Goal: Task Accomplishment & Management: Complete application form

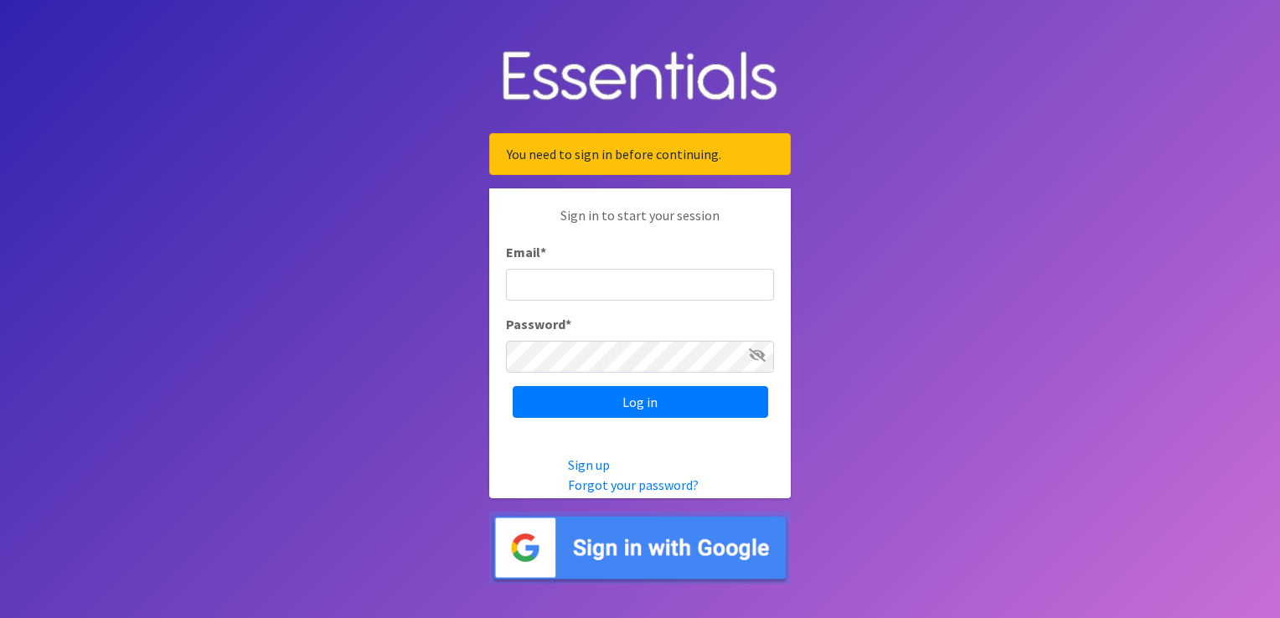
click at [583, 277] on input "Email *" at bounding box center [640, 285] width 268 height 32
type input "[PERSON_NAME][EMAIL_ADDRESS][DOMAIN_NAME]"
click at [727, 219] on p "Sign in to start your session" at bounding box center [640, 223] width 268 height 37
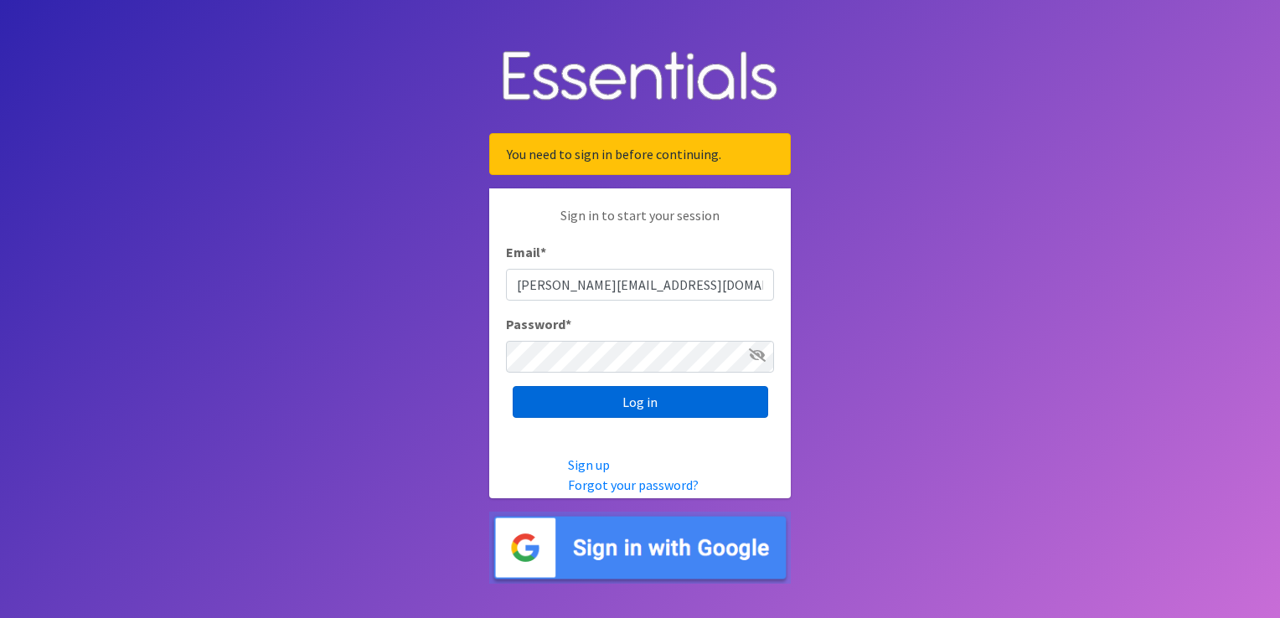
click at [660, 396] on input "Log in" at bounding box center [639, 402] width 255 height 32
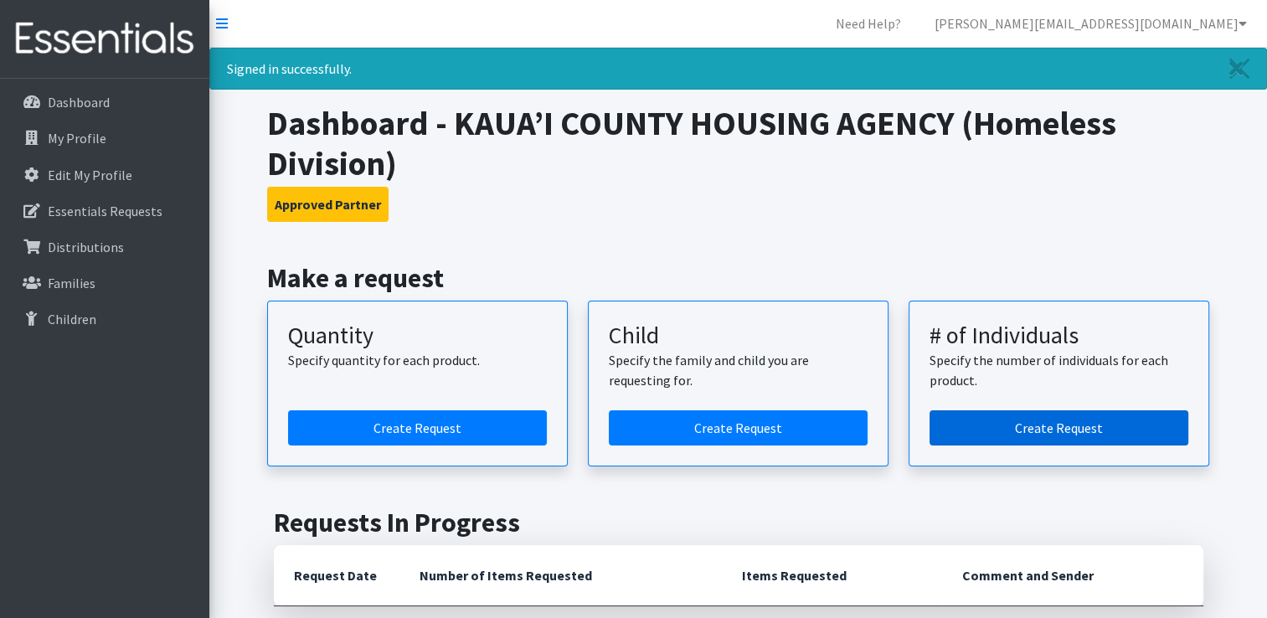
click at [1012, 424] on link "Create Request" at bounding box center [1058, 427] width 259 height 35
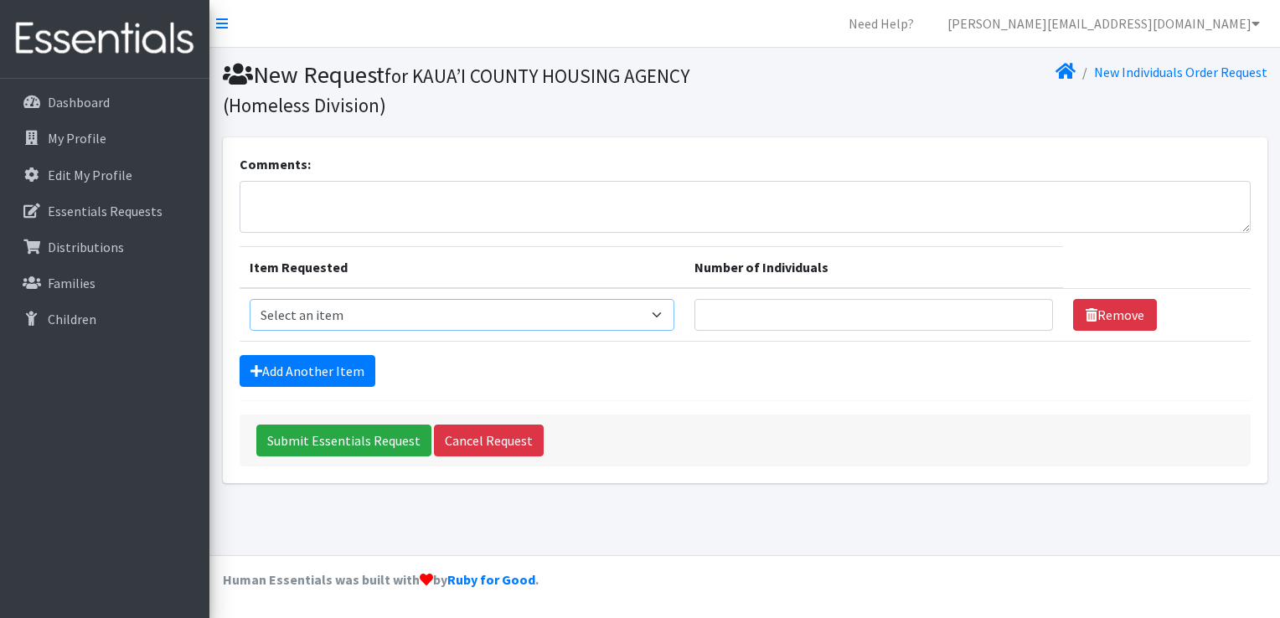
click at [665, 312] on select "Select an item Kids (Newborn) Kids (Preemie)** Limited Kids (Size 1) Kids (Size…" at bounding box center [462, 315] width 425 height 32
click at [633, 389] on form "Comments: Item Requested Number of Individuals Item Requested Select an item Ki…" at bounding box center [744, 310] width 1011 height 312
click at [84, 138] on p "My Profile" at bounding box center [77, 138] width 59 height 17
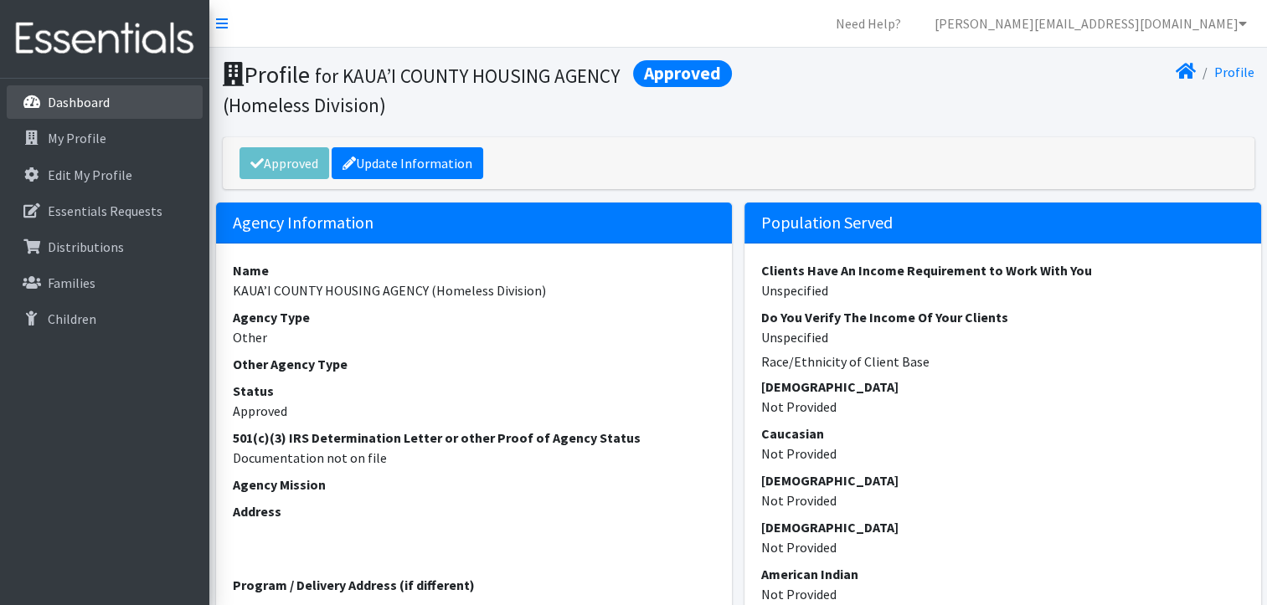
click at [80, 94] on p "Dashboard" at bounding box center [79, 102] width 62 height 17
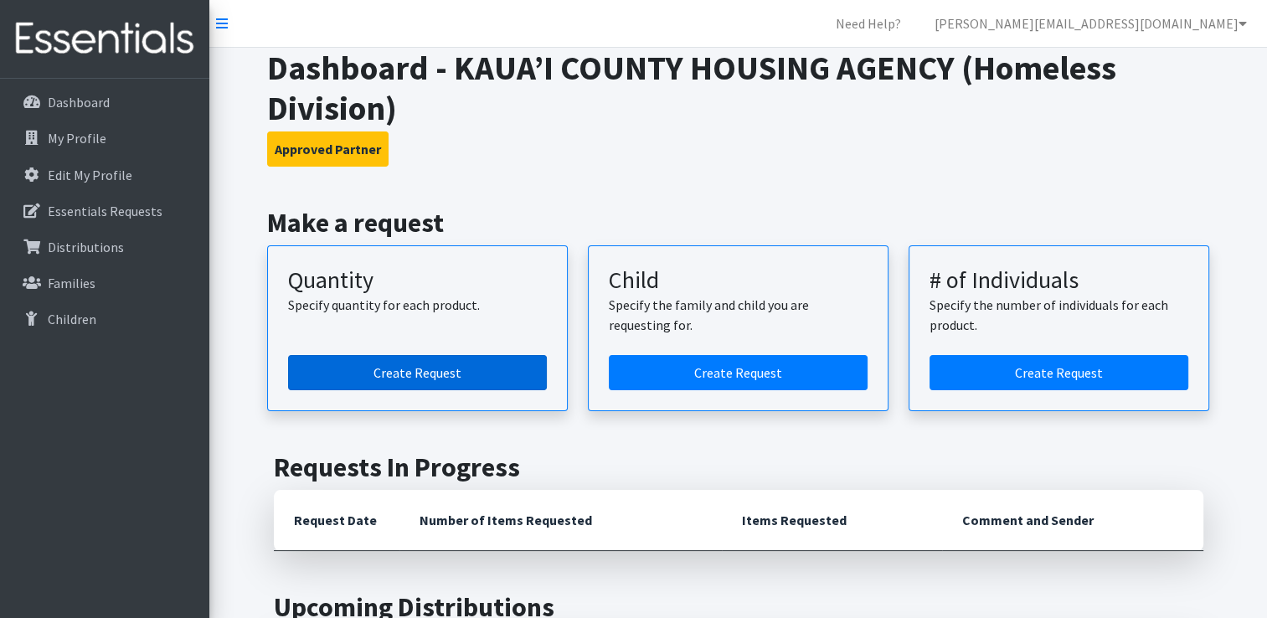
click at [449, 363] on link "Create Request" at bounding box center [417, 372] width 259 height 35
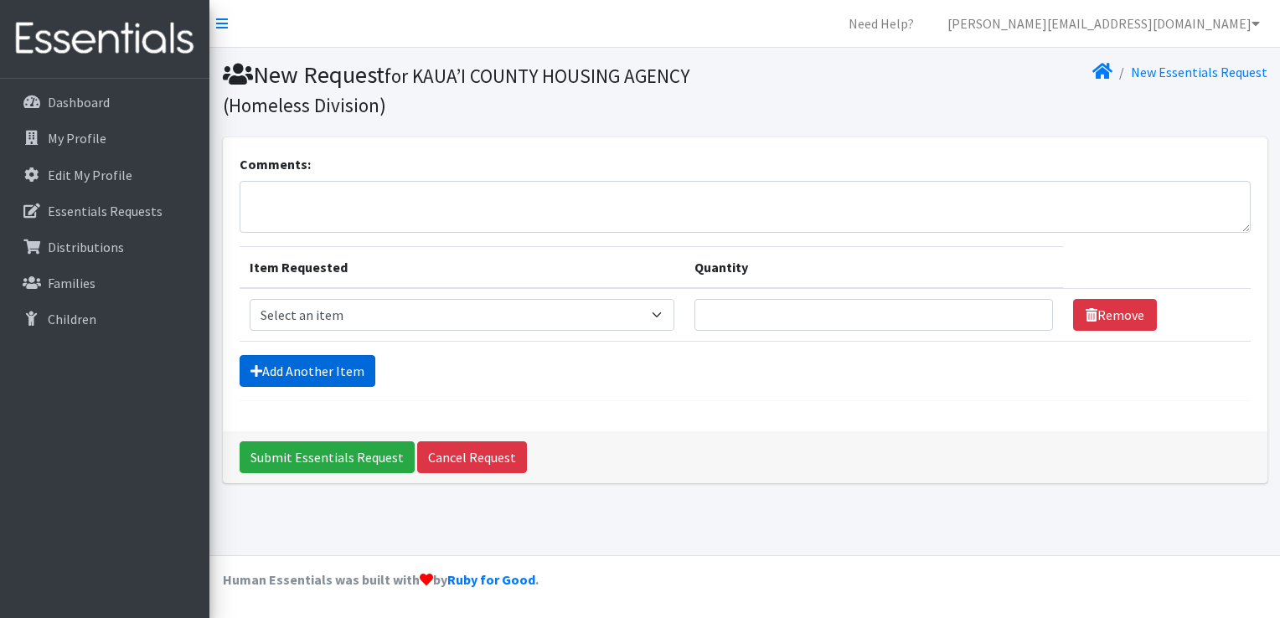
click at [317, 363] on link "Add Another Item" at bounding box center [307, 371] width 136 height 32
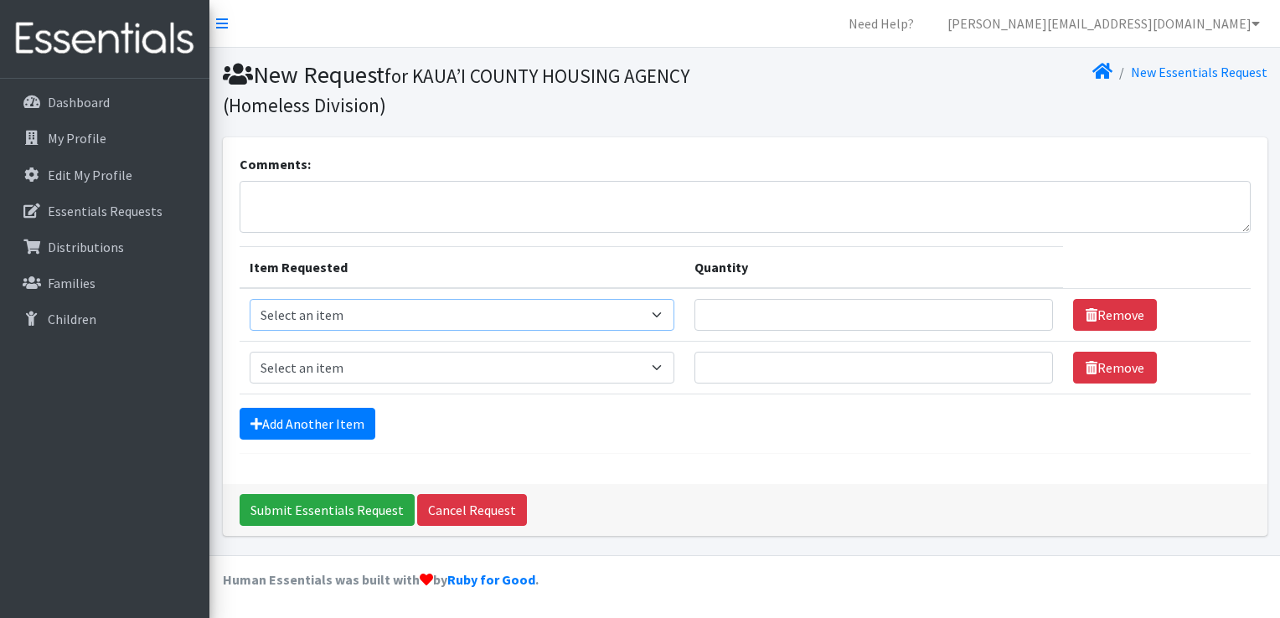
click at [665, 313] on select "Select an item Kids (Newborn) Kids (Preemie)** Limited Kids (Size 1) Kids (Size…" at bounding box center [462, 315] width 425 height 32
select select "11999"
click at [250, 299] on select "Select an item Kids (Newborn) Kids (Preemie)** Limited Kids (Size 1) Kids (Size…" at bounding box center [462, 315] width 425 height 32
click at [666, 314] on select "Select an item Kids (Newborn) Kids (Preemie)** Limited Kids (Size 1) Kids (Size…" at bounding box center [462, 315] width 425 height 32
click at [1025, 306] on input "1" at bounding box center [873, 315] width 358 height 32
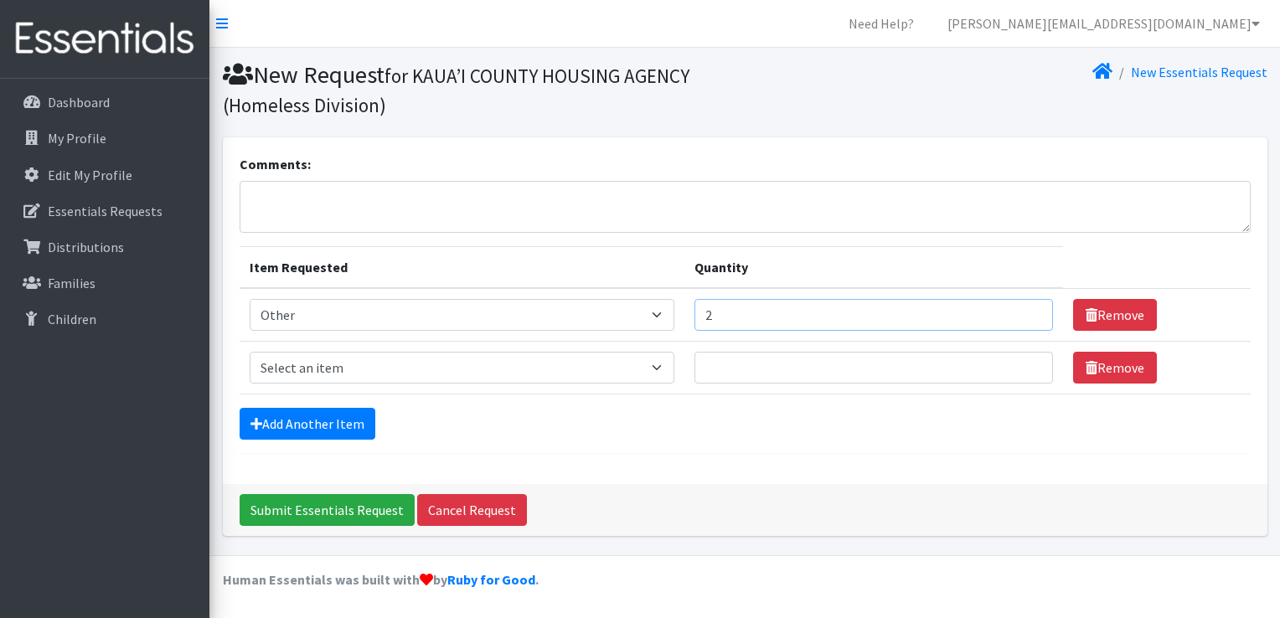
click at [1025, 306] on input "2" at bounding box center [873, 315] width 358 height 32
click at [1025, 306] on input "3" at bounding box center [873, 315] width 358 height 32
click at [1025, 306] on input "4" at bounding box center [873, 315] width 358 height 32
click at [1025, 306] on input "5" at bounding box center [873, 315] width 358 height 32
click at [1025, 306] on input "6" at bounding box center [873, 315] width 358 height 32
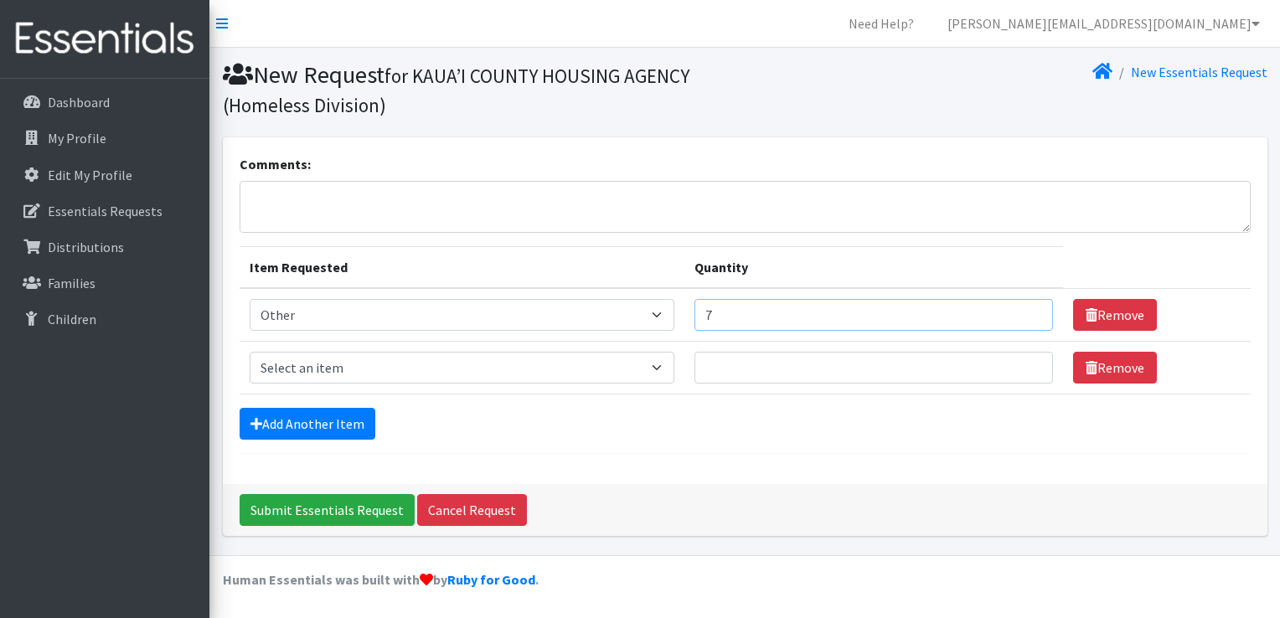
click at [1025, 306] on input "7" at bounding box center [873, 315] width 358 height 32
type input "8"
click at [1025, 306] on input "8" at bounding box center [873, 315] width 358 height 32
click at [737, 317] on input "8" at bounding box center [873, 315] width 358 height 32
type input "50"
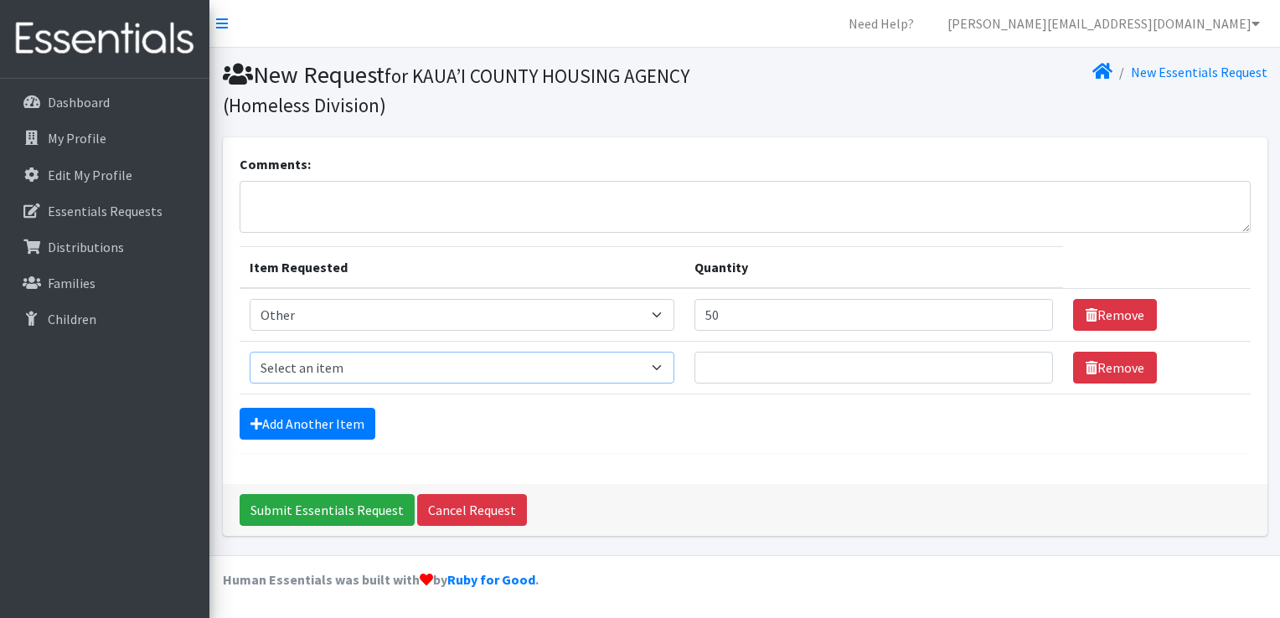
click at [663, 368] on select "Select an item Kids (Newborn) Kids (Preemie)** Limited Kids (Size 1) Kids (Size…" at bounding box center [462, 368] width 425 height 32
click at [723, 365] on input "Quantity" at bounding box center [873, 368] width 358 height 32
type input "50"
click at [667, 368] on select "Select an item Kids (Newborn) Kids (Preemie)** Limited Kids (Size 1) Kids (Size…" at bounding box center [462, 368] width 425 height 32
select select "11999"
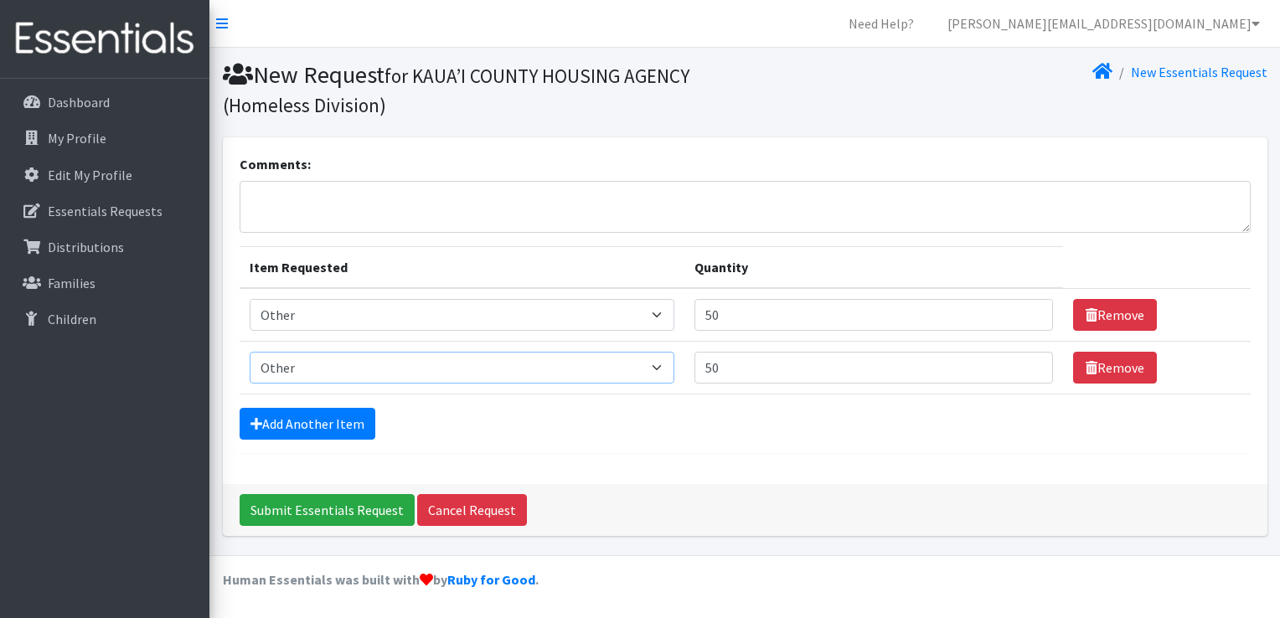
click at [250, 352] on select "Select an item Kids (Newborn) Kids (Preemie)** Limited Kids (Size 1) Kids (Size…" at bounding box center [462, 368] width 425 height 32
click at [356, 427] on link "Add Another Item" at bounding box center [307, 424] width 136 height 32
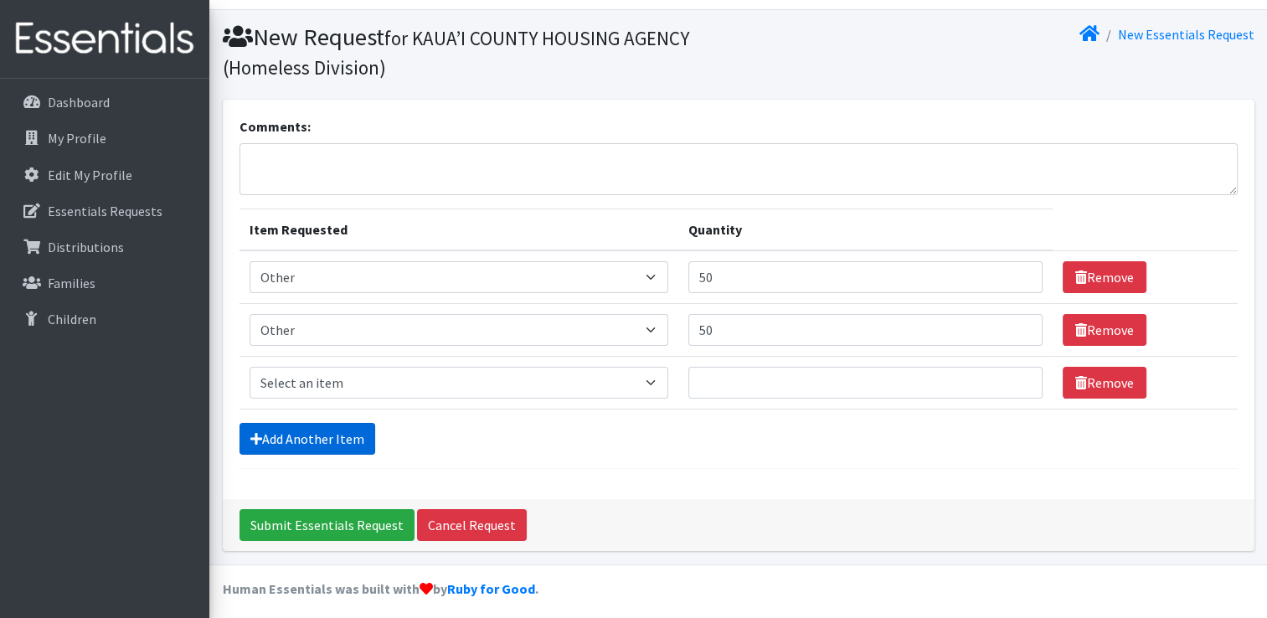
scroll to position [44, 0]
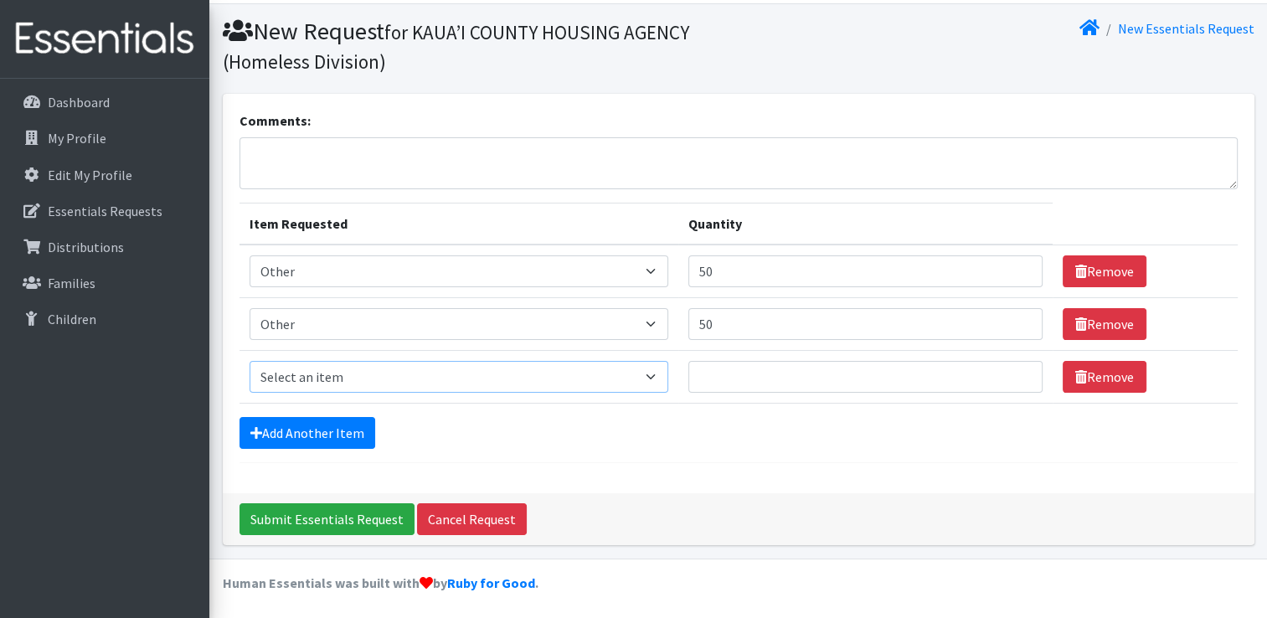
click at [657, 379] on select "Select an item Kids (Newborn) Kids (Preemie)** Limited Kids (Size 1) Kids (Size…" at bounding box center [460, 377] width 420 height 32
select select "11999"
click at [250, 361] on select "Select an item Kids (Newborn) Kids (Preemie)** Limited Kids (Size 1) Kids (Size…" at bounding box center [460, 377] width 420 height 32
click at [726, 381] on input "Quantity" at bounding box center [865, 377] width 354 height 32
type input "50"
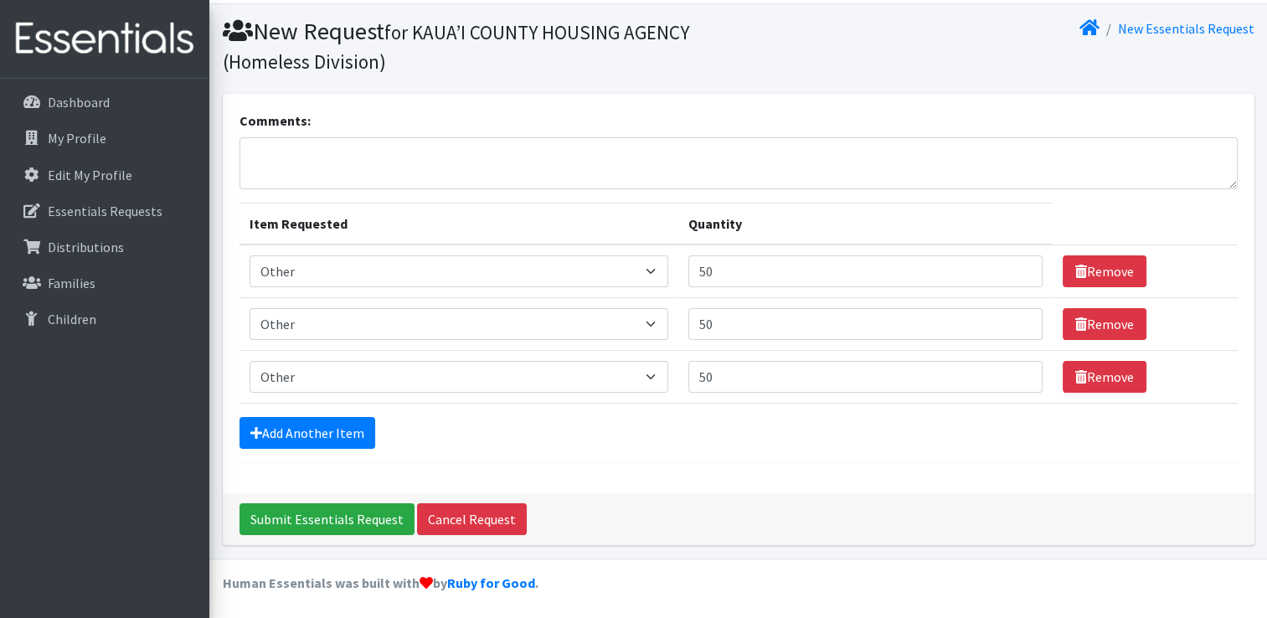
click at [639, 430] on div "Add Another Item" at bounding box center [738, 433] width 998 height 32
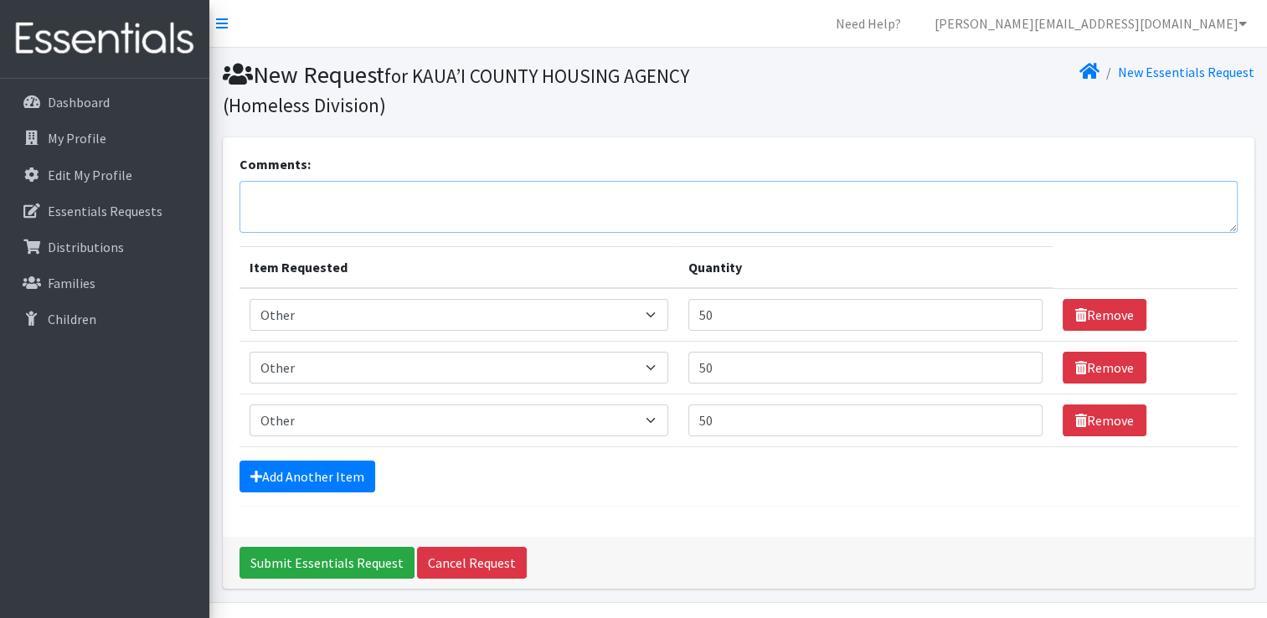
click at [301, 193] on textarea "Comments:" at bounding box center [738, 207] width 998 height 52
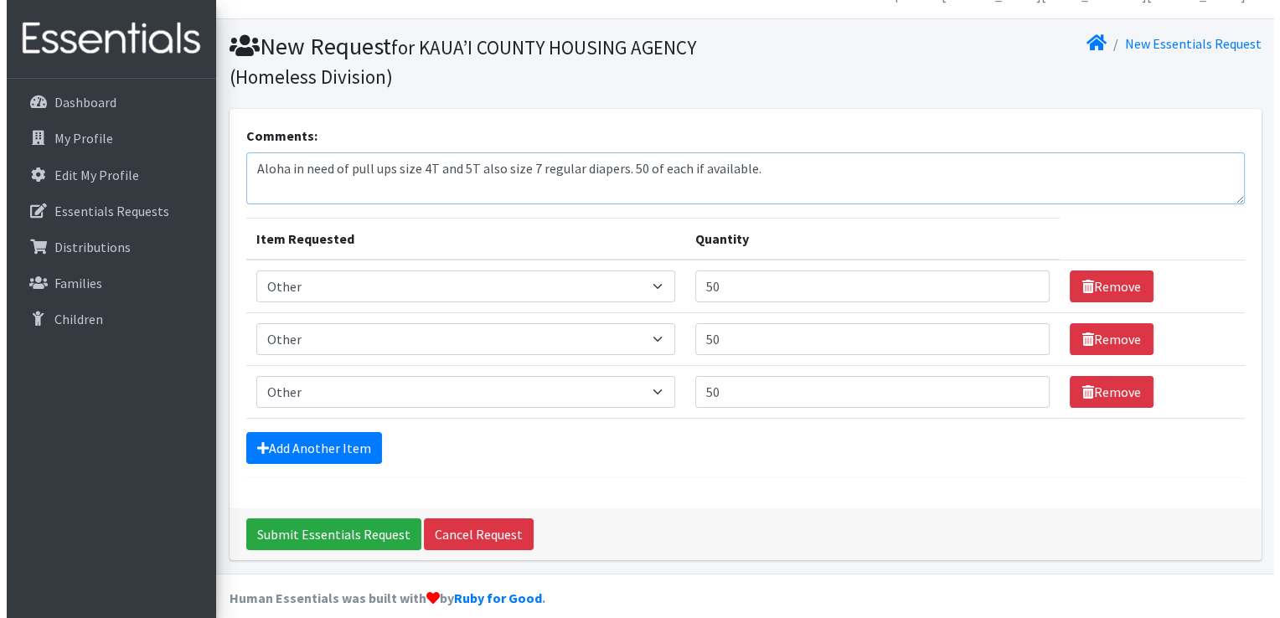
scroll to position [44, 0]
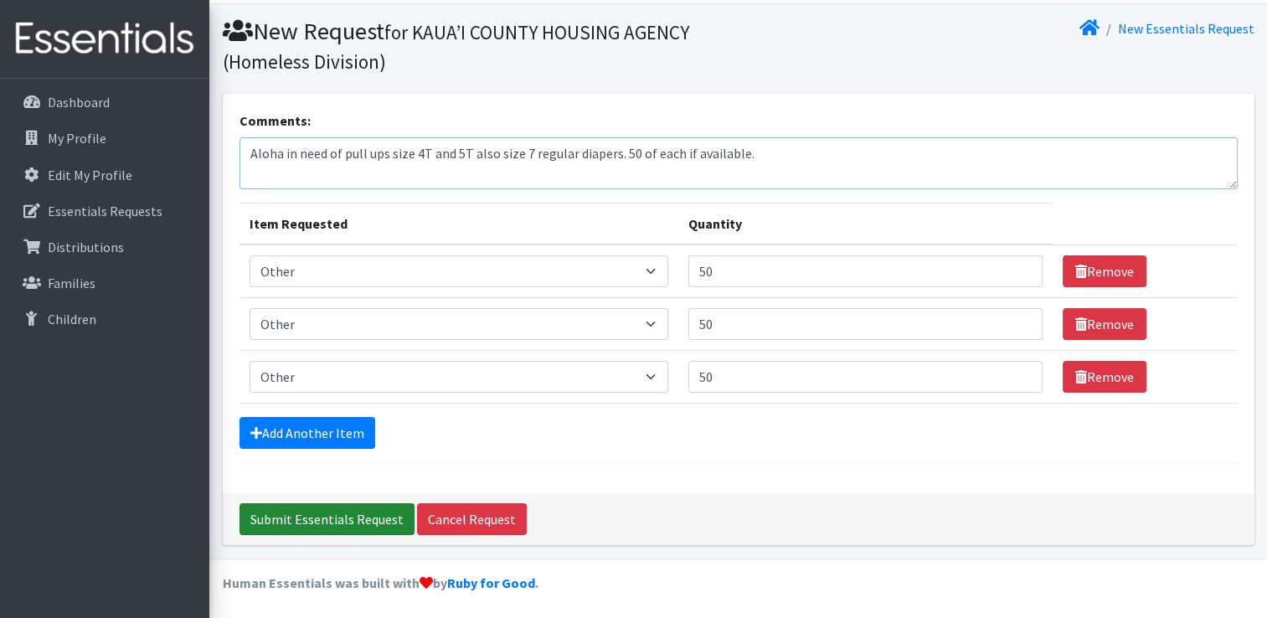
type textarea "Aloha in need of pull ups size 4T and 5T also size 7 regular diapers. 50 of eac…"
click at [372, 516] on input "Submit Essentials Request" at bounding box center [326, 519] width 175 height 32
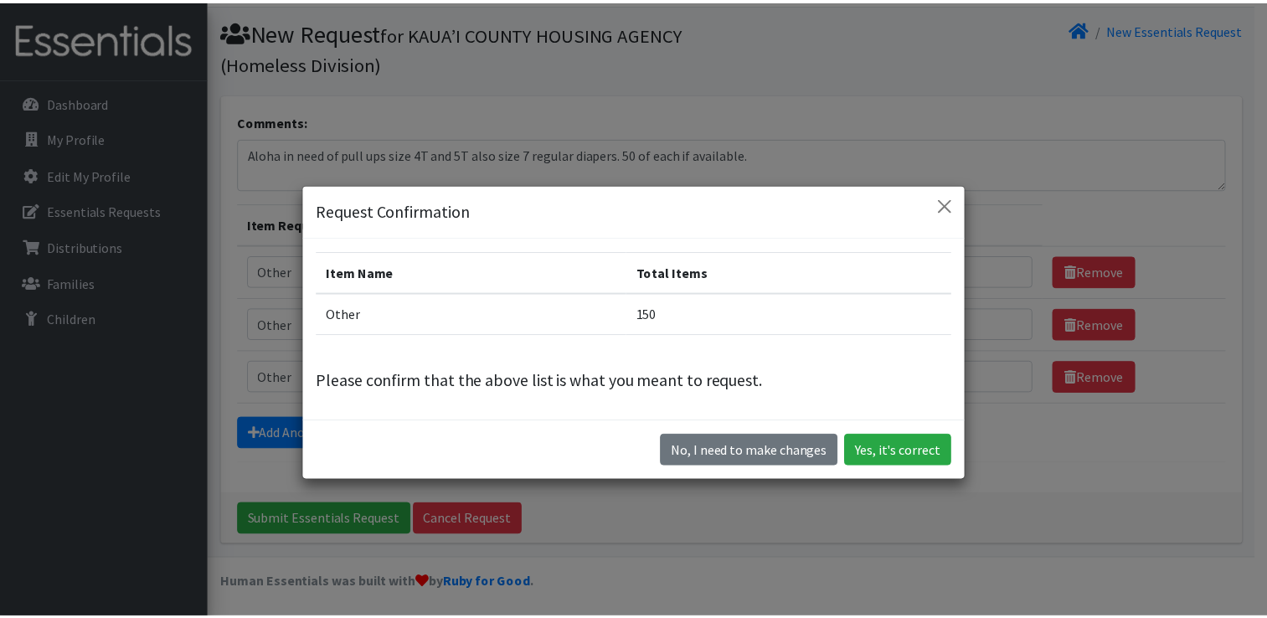
scroll to position [0, 0]
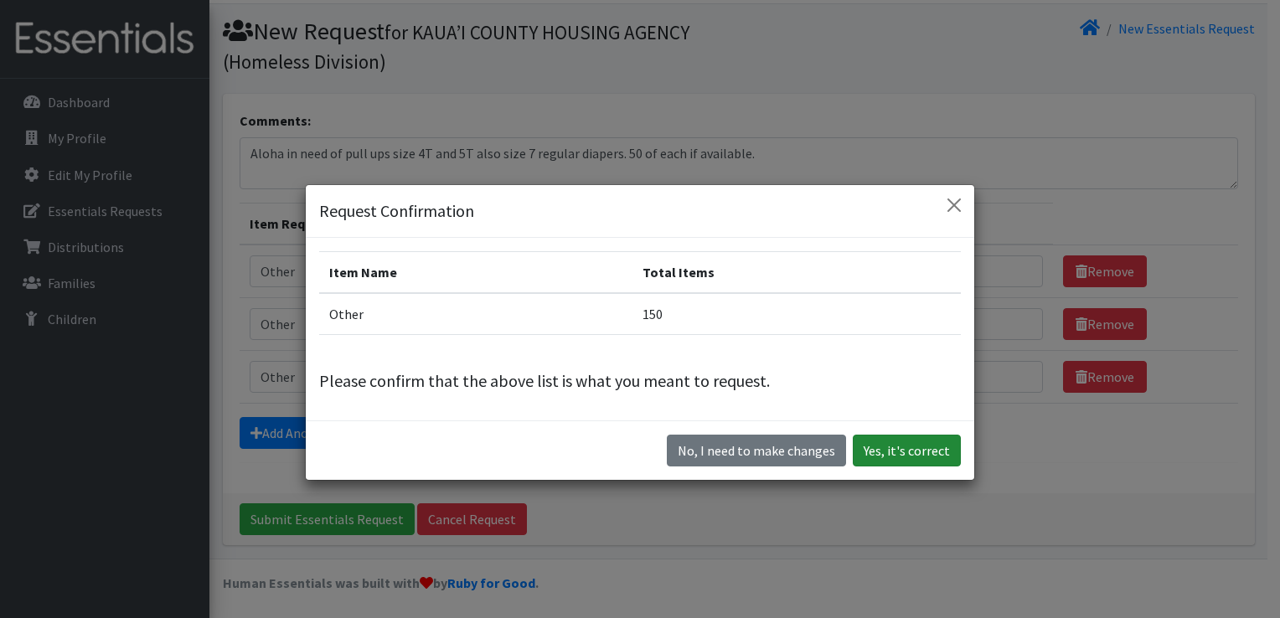
click at [900, 443] on button "Yes, it's correct" at bounding box center [906, 451] width 108 height 32
